Goal: Task Accomplishment & Management: Manage account settings

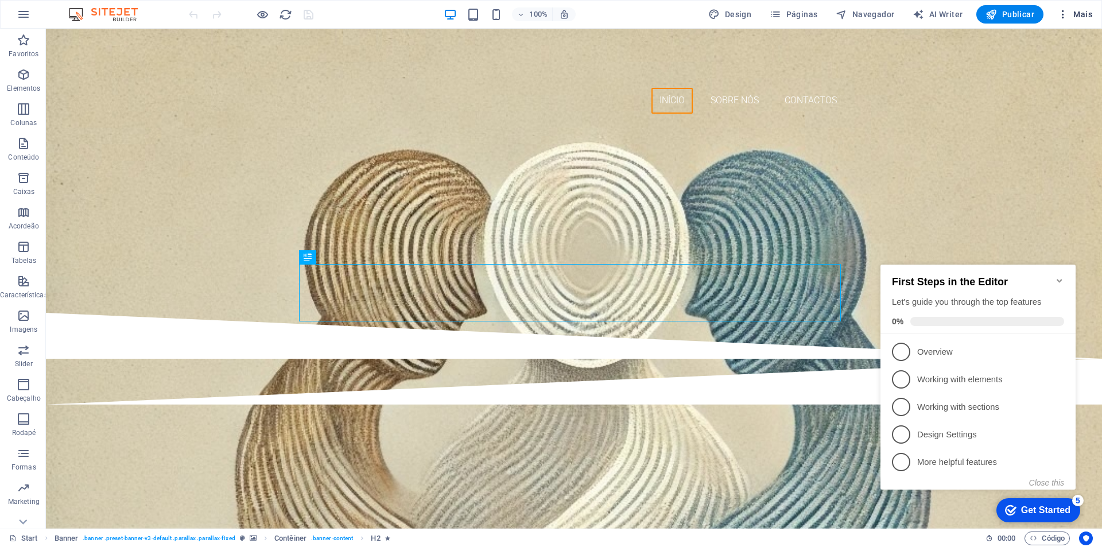
click at [1062, 14] on icon "button" at bounding box center [1062, 14] width 11 height 11
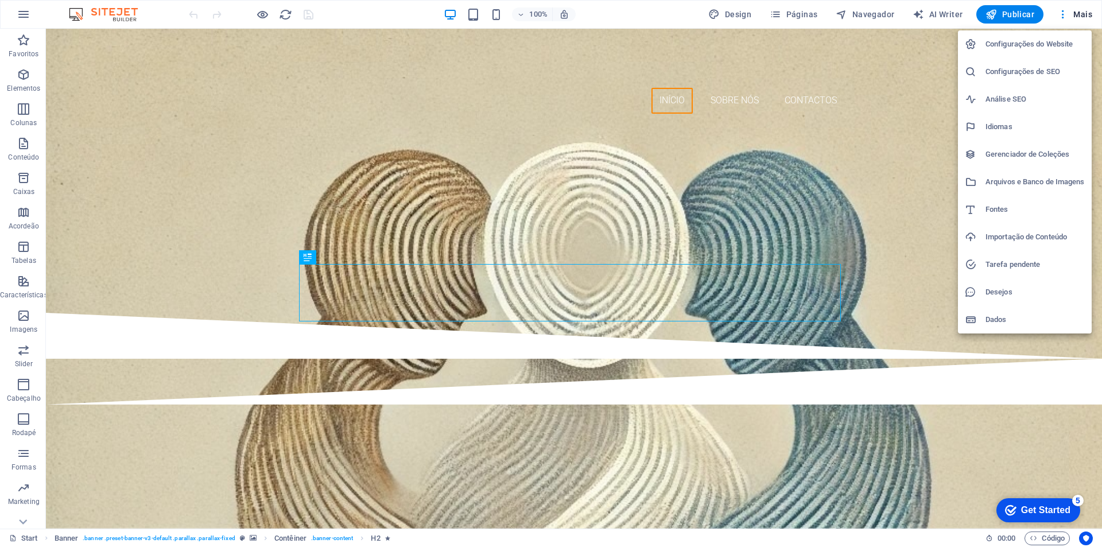
click at [1053, 41] on h6 "Configurações do Website" at bounding box center [1035, 44] width 99 height 14
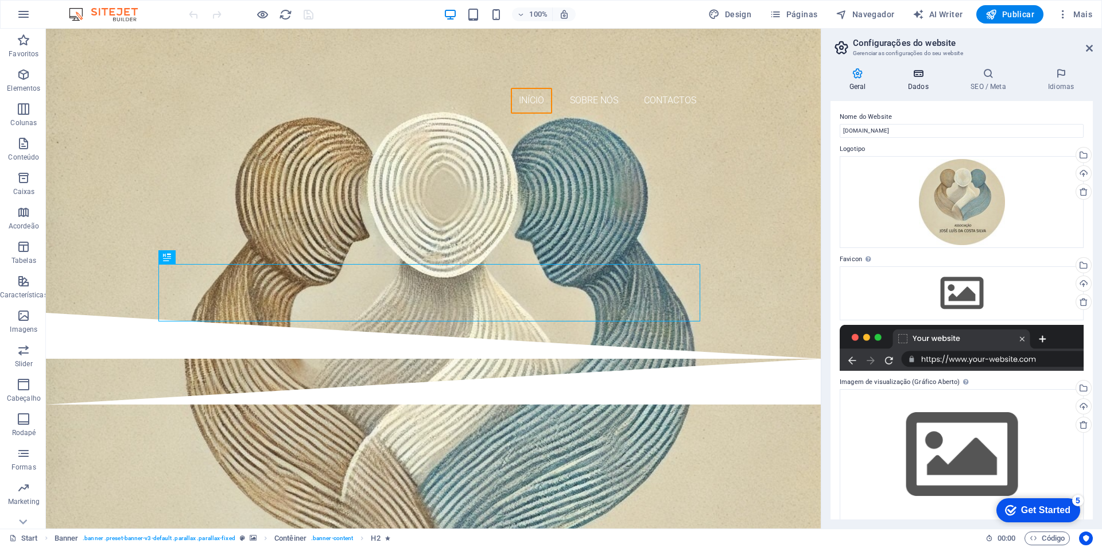
click at [916, 77] on icon at bounding box center [918, 73] width 58 height 11
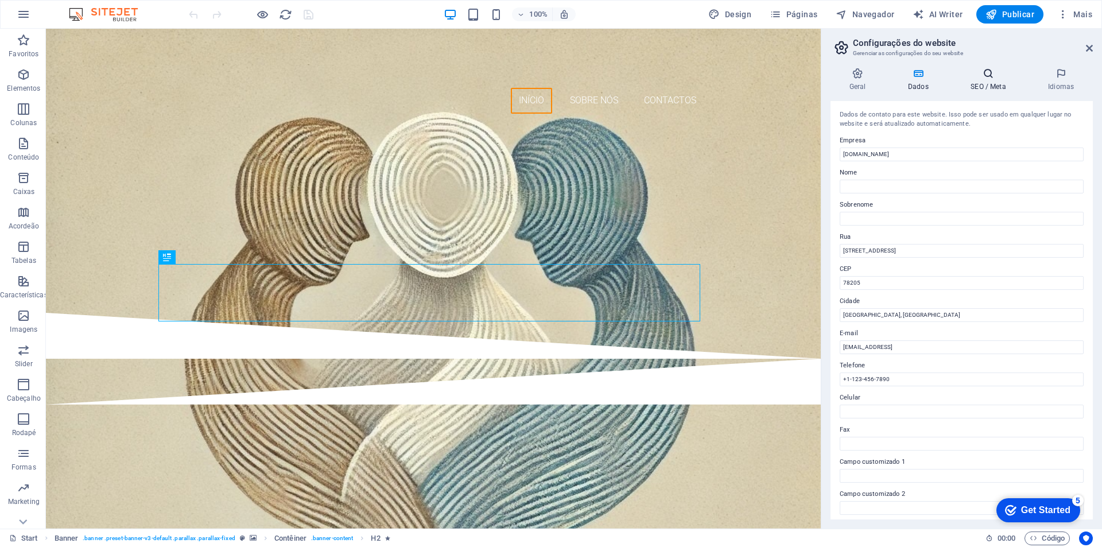
click at [983, 86] on h4 "SEO / Meta" at bounding box center [990, 80] width 77 height 24
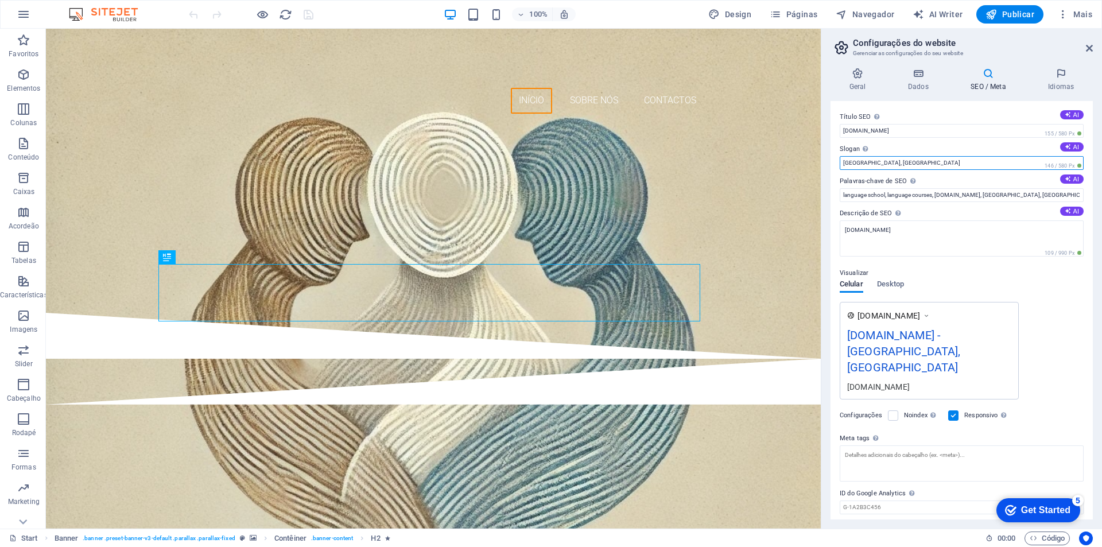
drag, startPoint x: 886, startPoint y: 165, endPoint x: 827, endPoint y: 165, distance: 59.1
click at [827, 165] on div "Geral Dados SEO / Meta Idiomas Nome do Website associacaoluis.pt Logotipo Arras…" at bounding box center [961, 294] width 281 height 470
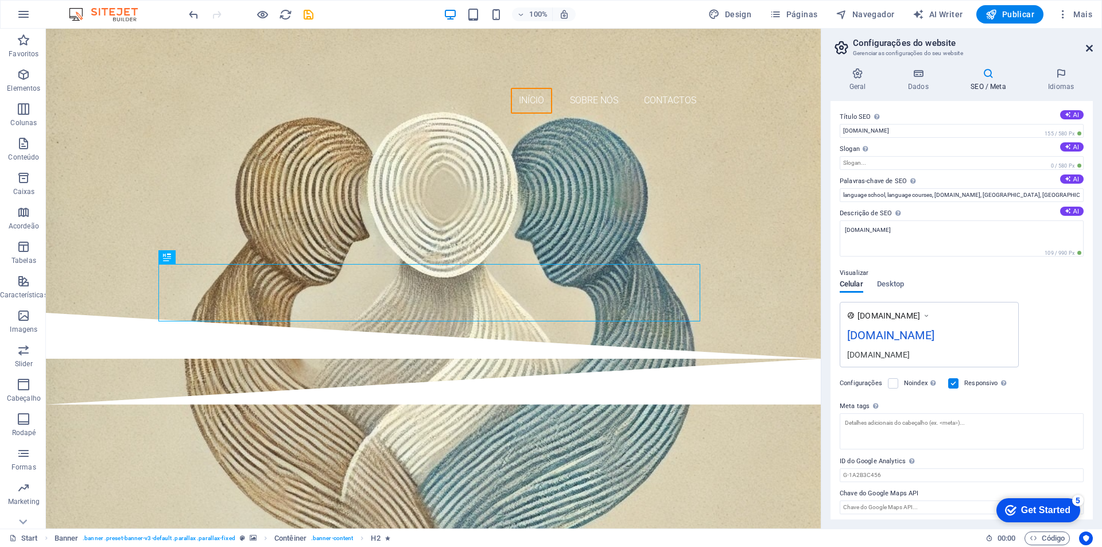
click at [1088, 46] on icon at bounding box center [1089, 48] width 7 height 9
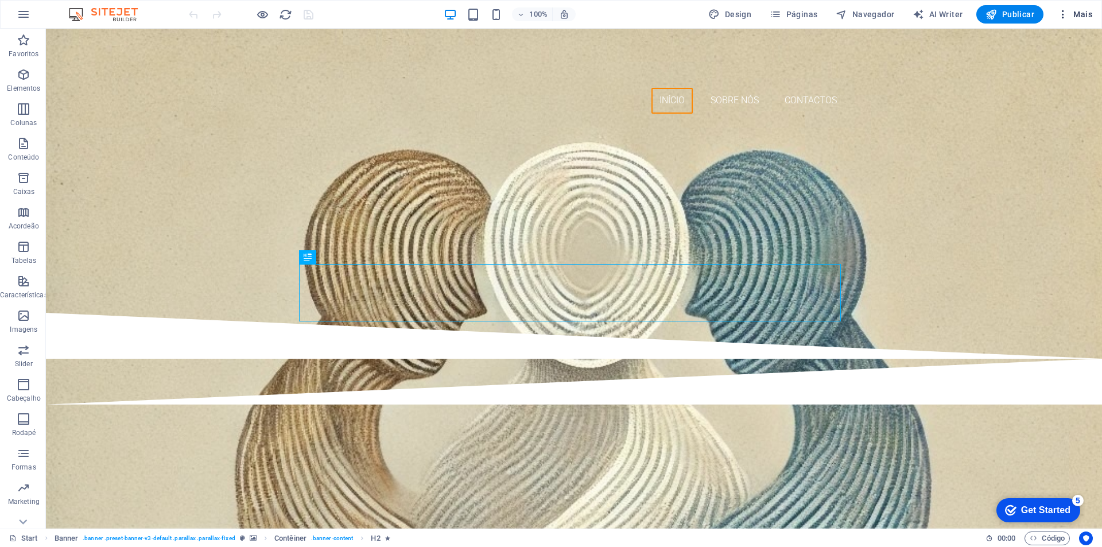
drag, startPoint x: 0, startPoint y: 0, endPoint x: 1070, endPoint y: 18, distance: 1070.2
click at [1070, 18] on span "Mais" at bounding box center [1074, 14] width 35 height 11
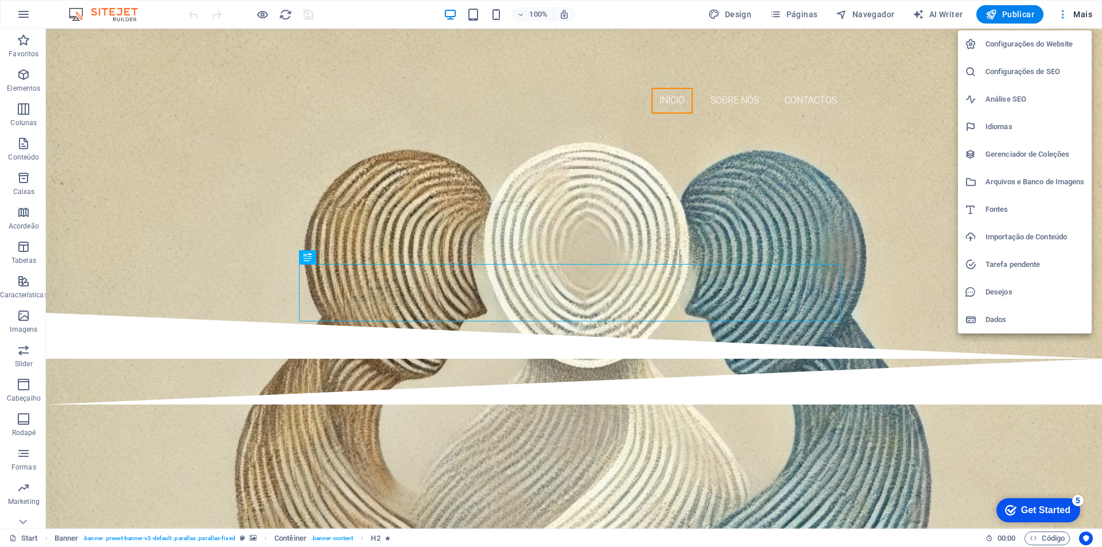
click at [1020, 48] on h6 "Configurações do Website" at bounding box center [1035, 44] width 99 height 14
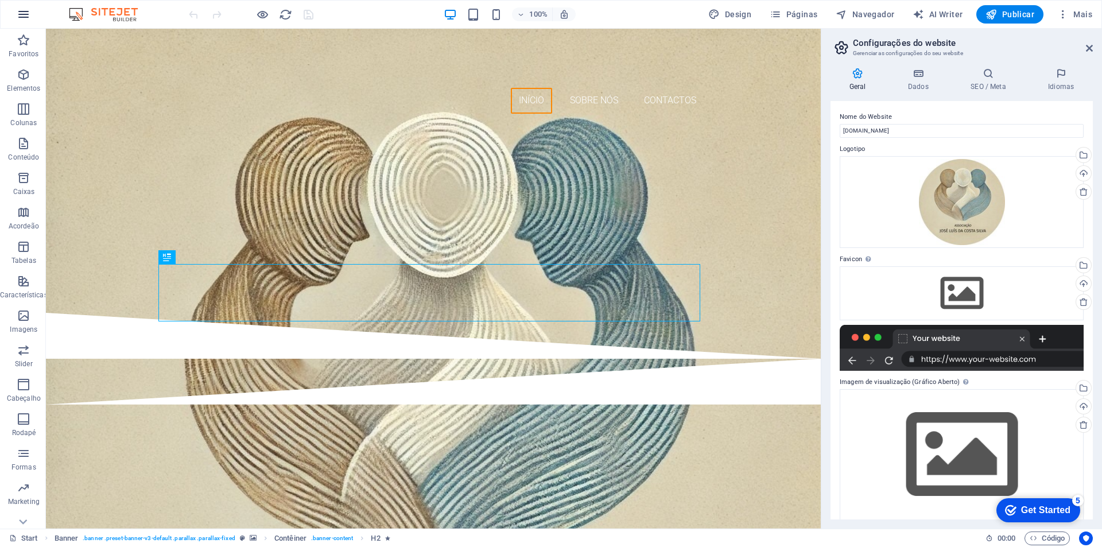
click at [18, 13] on icon "button" at bounding box center [24, 14] width 14 height 14
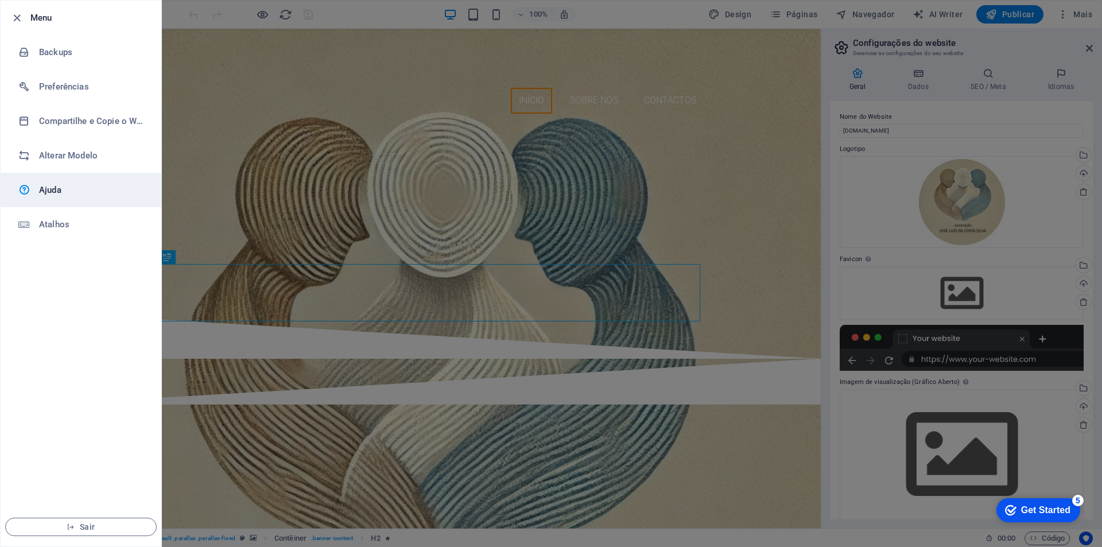
click at [61, 190] on h6 "Ajuda" at bounding box center [92, 190] width 106 height 14
click at [5, 16] on li "Menu" at bounding box center [81, 18] width 161 height 34
click at [10, 15] on li "Menu" at bounding box center [81, 18] width 161 height 34
click at [17, 15] on icon "button" at bounding box center [16, 17] width 13 height 13
